Goal: Task Accomplishment & Management: Complete application form

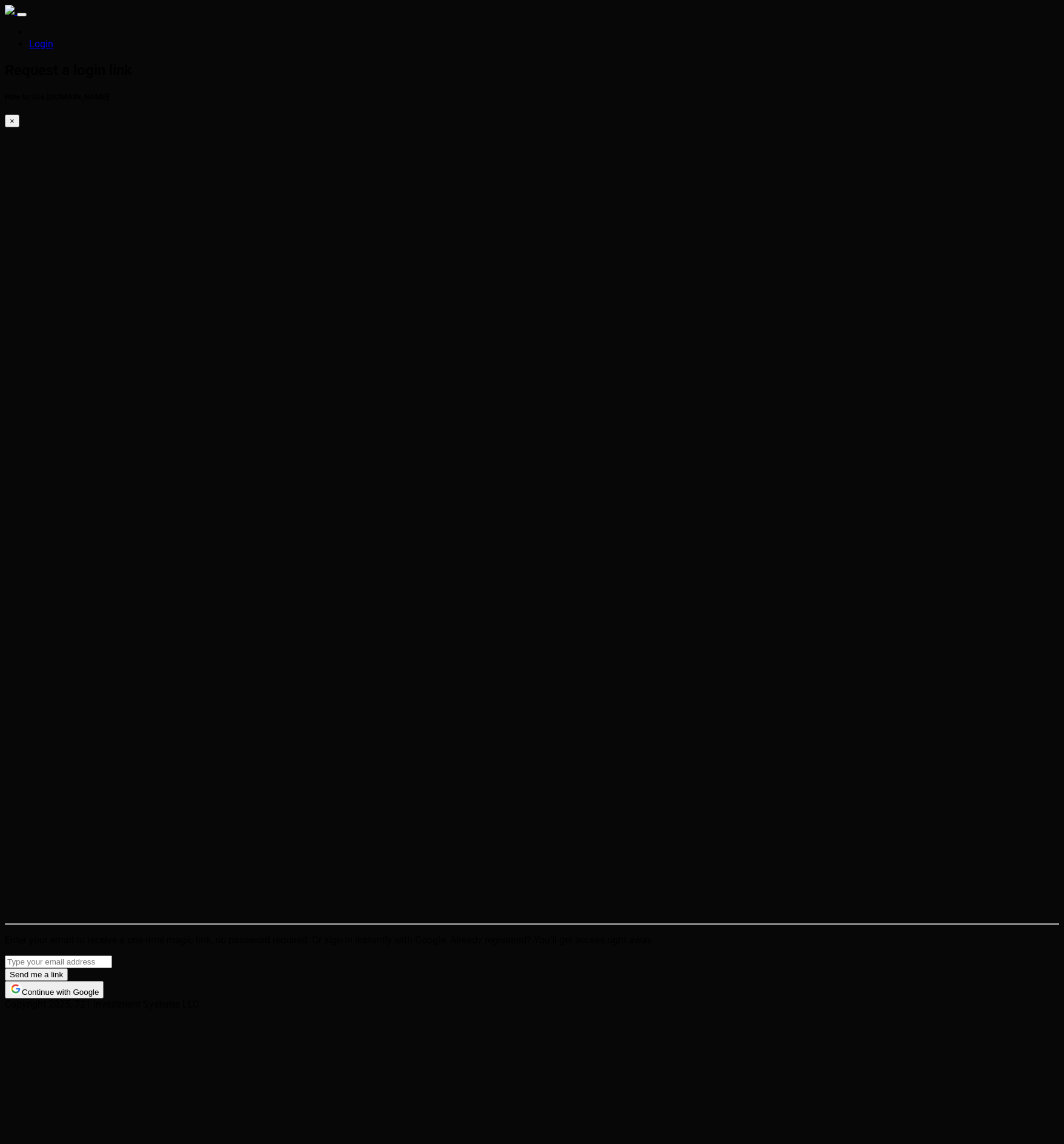
click at [112, 955] on input "email" at bounding box center [58, 961] width 108 height 13
click at [593, 955] on div "Send me a link Continue with Google" at bounding box center [532, 976] width 1055 height 43
click at [112, 955] on input "email" at bounding box center [58, 961] width 108 height 13
type input "eric@conlan.io"
click at [68, 968] on button "Send me a link" at bounding box center [36, 974] width 63 height 13
